Goal: Information Seeking & Learning: Learn about a topic

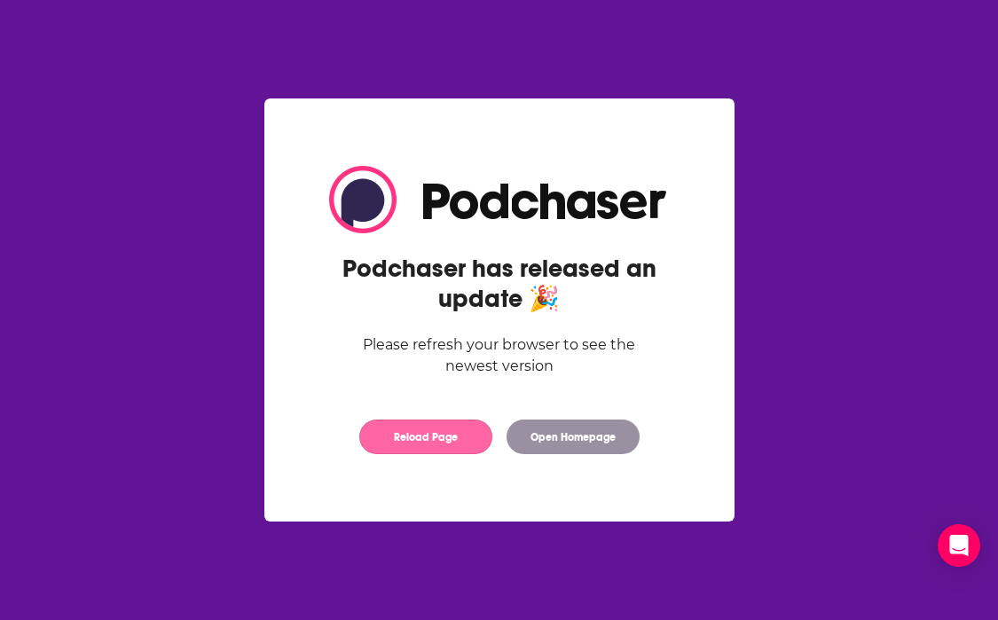
click at [444, 438] on button "Reload Page" at bounding box center [425, 437] width 133 height 35
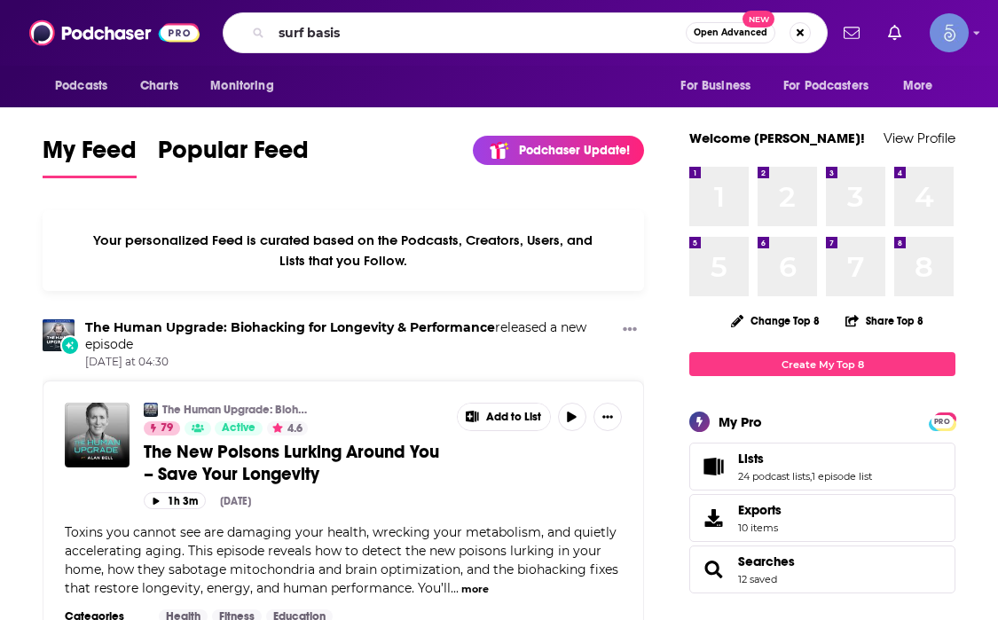
type input "surf basis"
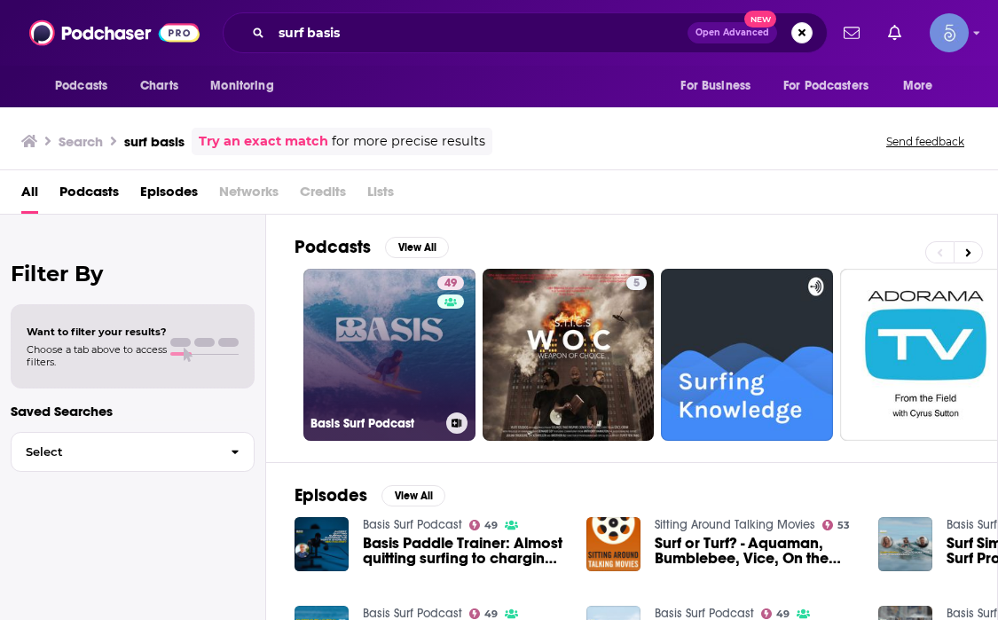
click at [367, 391] on link "49 Basis Surf Podcast" at bounding box center [389, 355] width 172 height 172
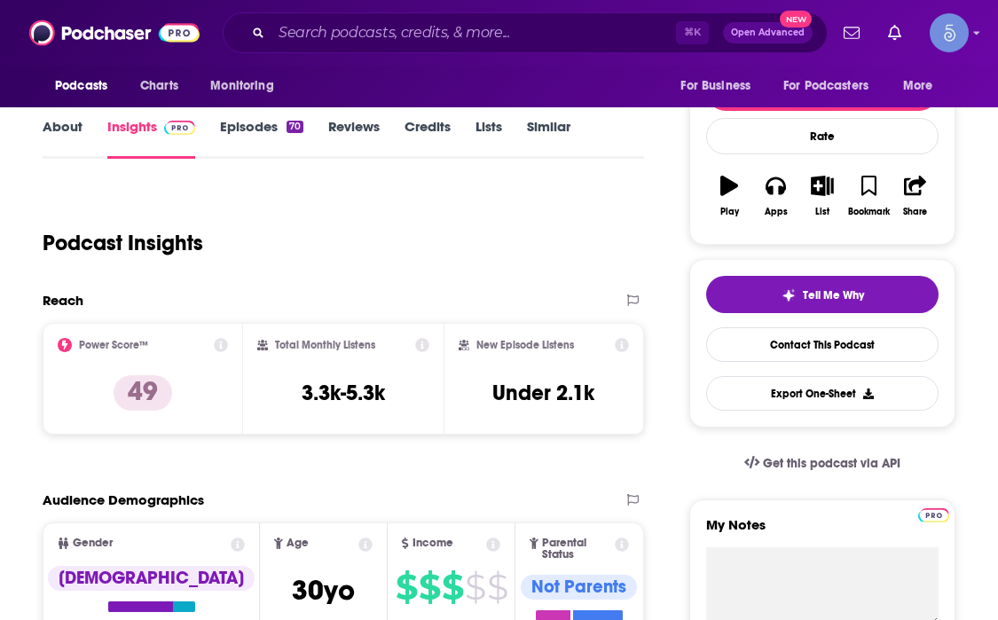
scroll to position [222, 0]
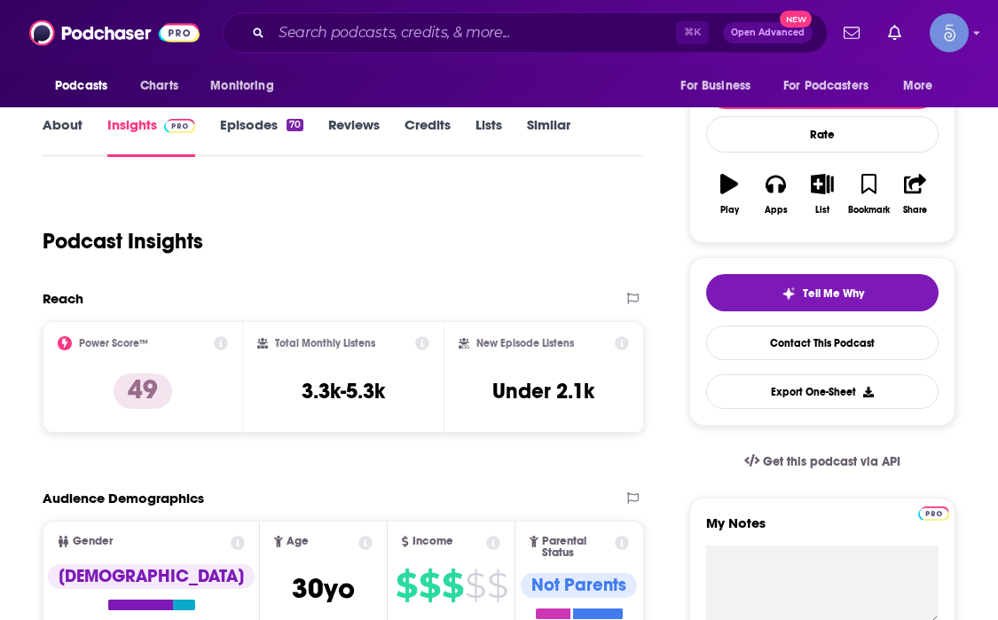
click at [625, 342] on icon at bounding box center [622, 343] width 14 height 14
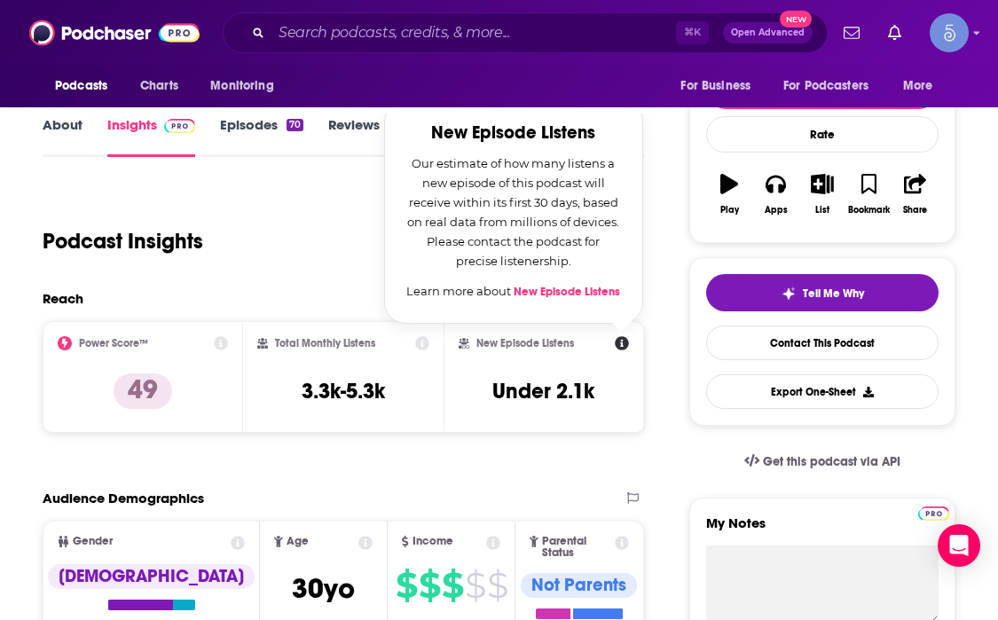
click at [625, 342] on icon at bounding box center [622, 343] width 14 height 14
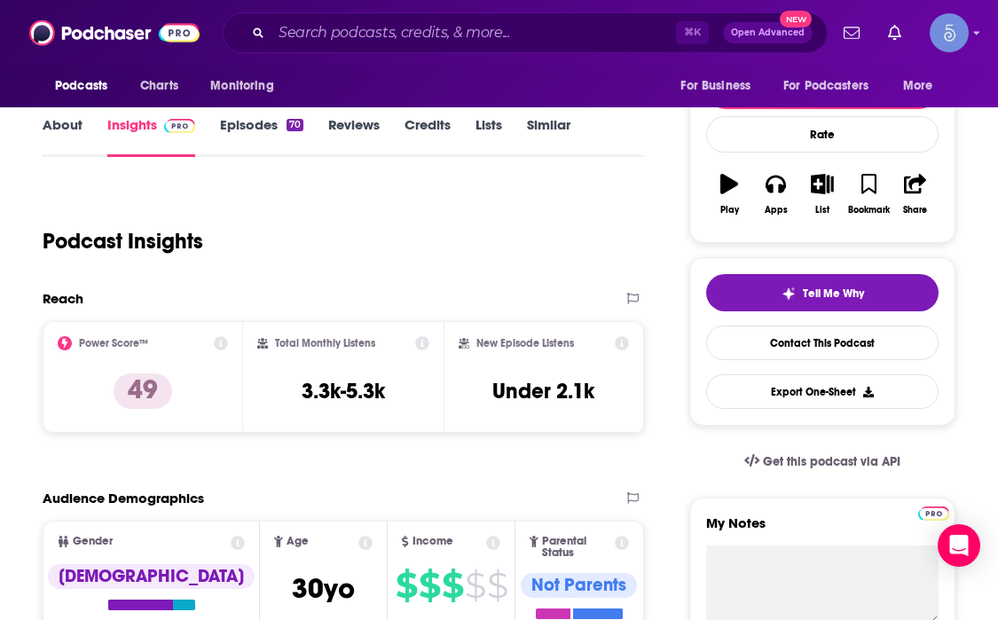
click at [426, 340] on icon at bounding box center [422, 343] width 14 height 14
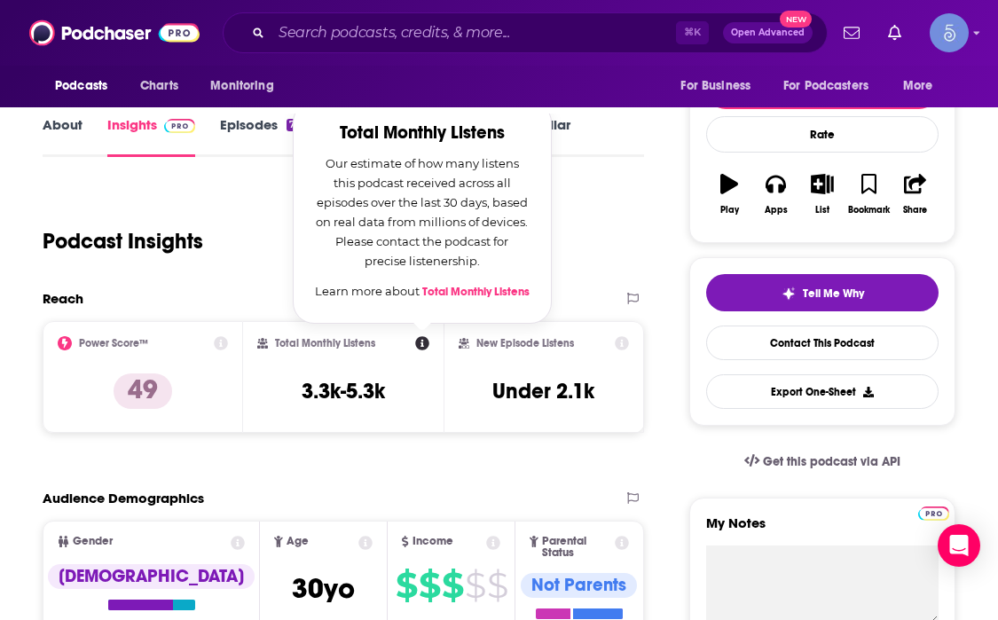
click at [416, 421] on div "Total Monthly Listens Total Monthly Listens Our estimate of how many listens th…" at bounding box center [343, 377] width 201 height 112
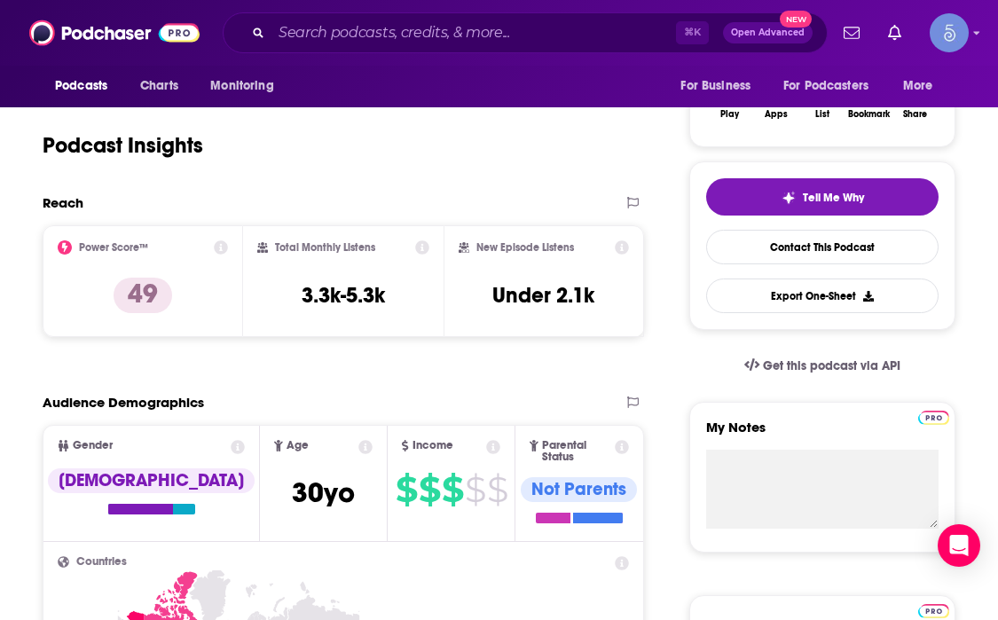
scroll to position [326, 0]
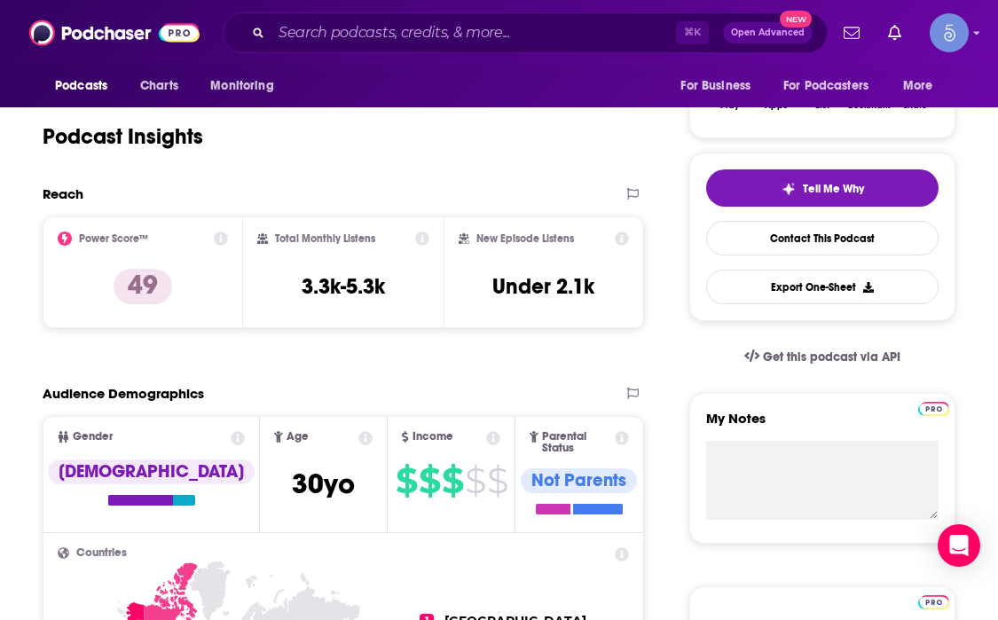
click at [219, 240] on icon at bounding box center [221, 239] width 14 height 14
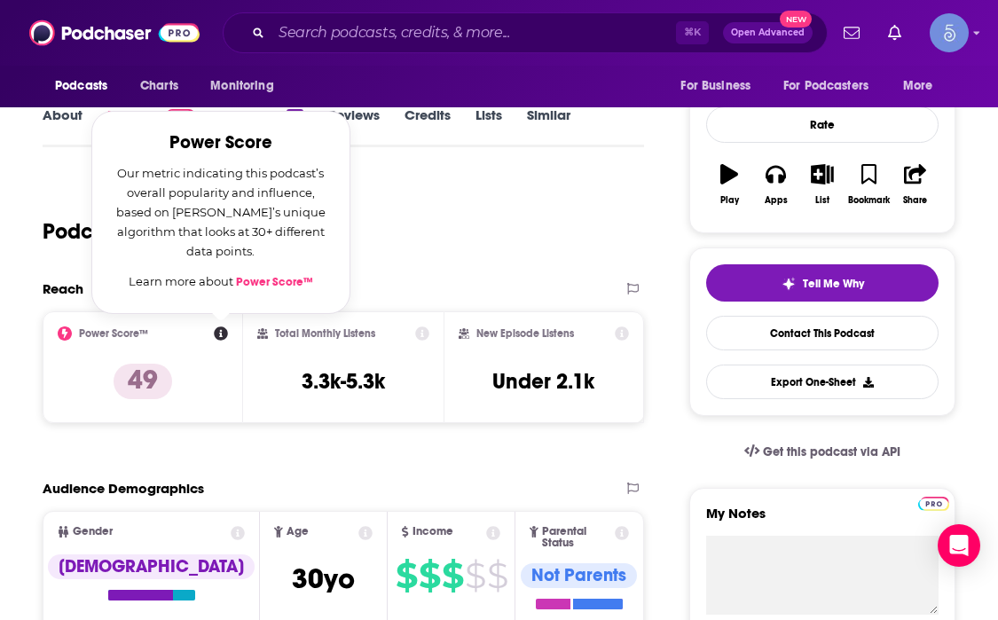
scroll to position [222, 0]
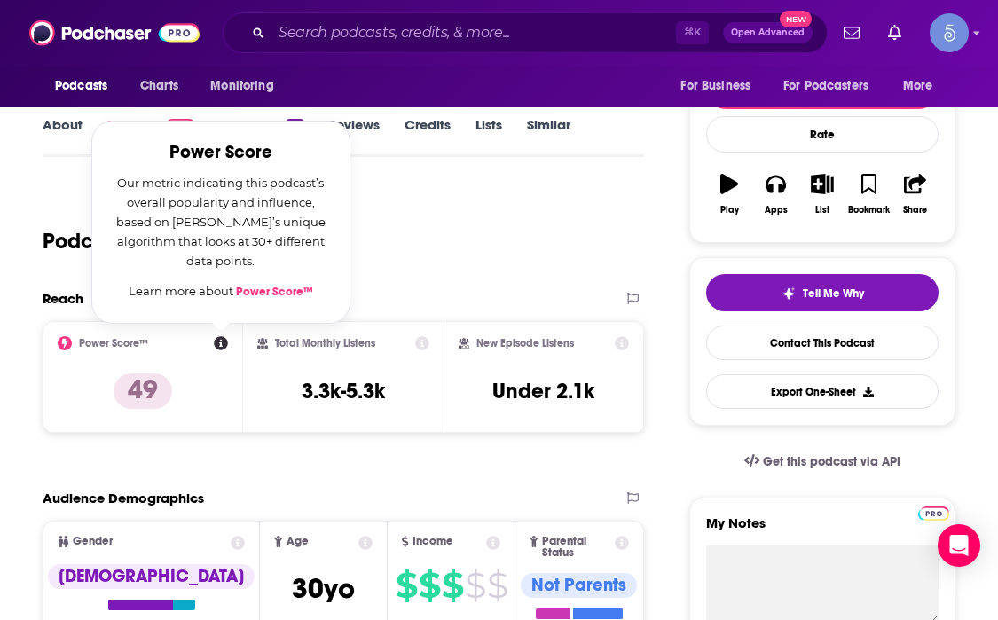
click at [253, 293] on link "Power Score™" at bounding box center [274, 292] width 77 height 14
click at [442, 238] on div "Podcast Insights" at bounding box center [336, 230] width 587 height 90
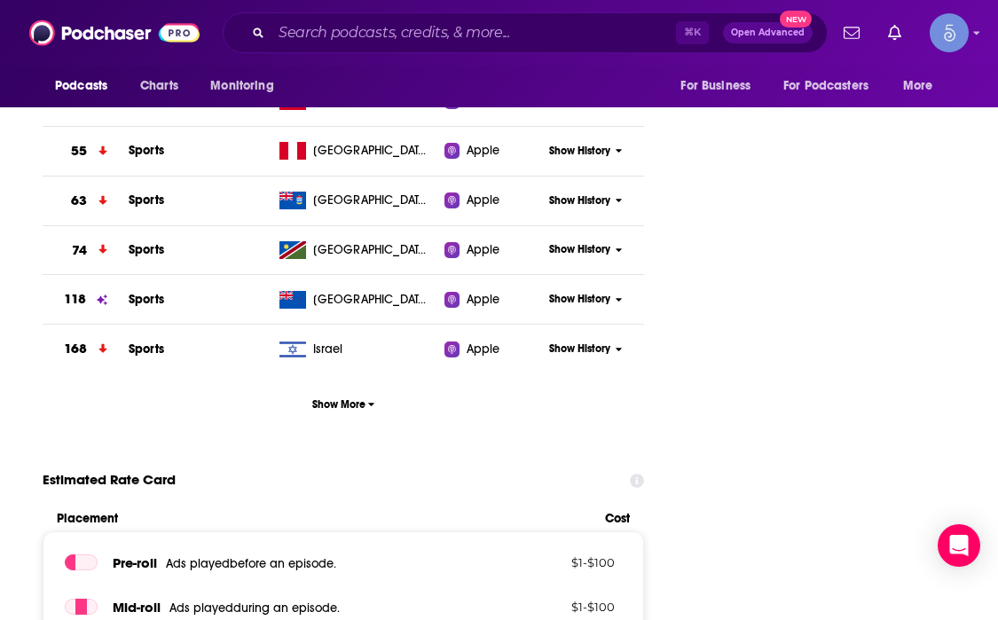
scroll to position [1958, 0]
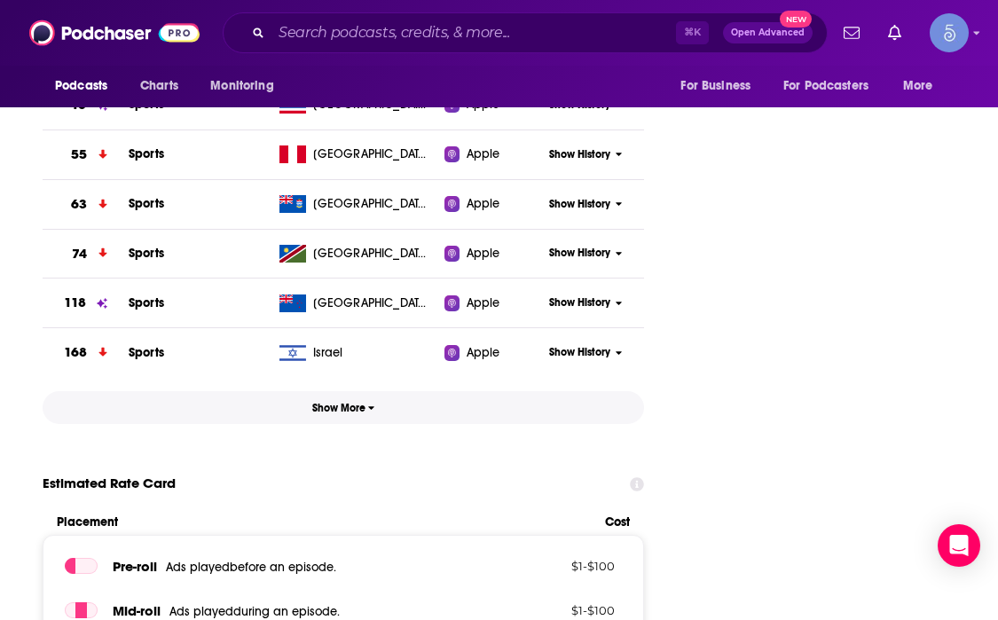
click at [340, 402] on span "Show More" at bounding box center [343, 408] width 63 height 12
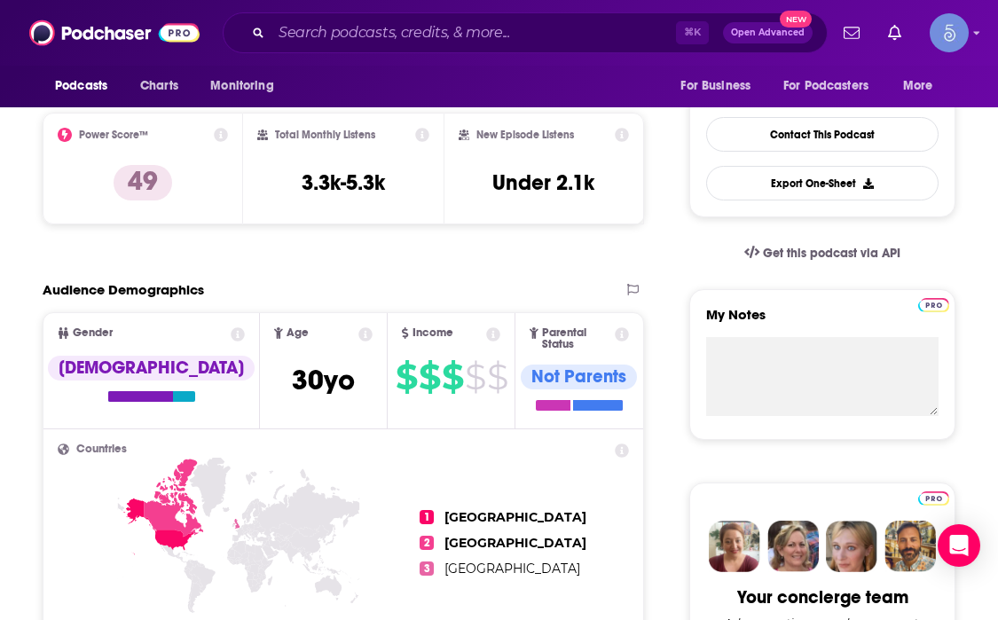
scroll to position [0, 0]
